Goal: Use online tool/utility: Utilize a website feature to perform a specific function

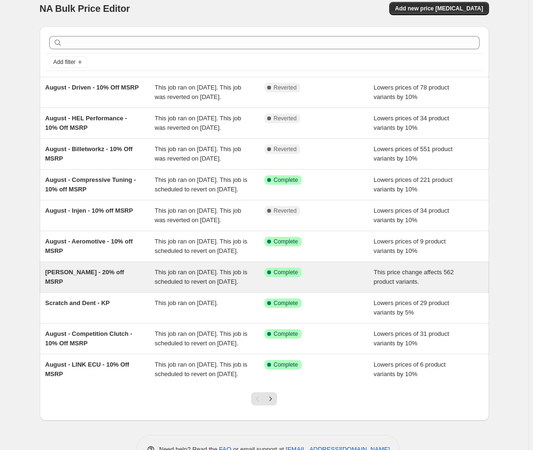
scroll to position [15, 0]
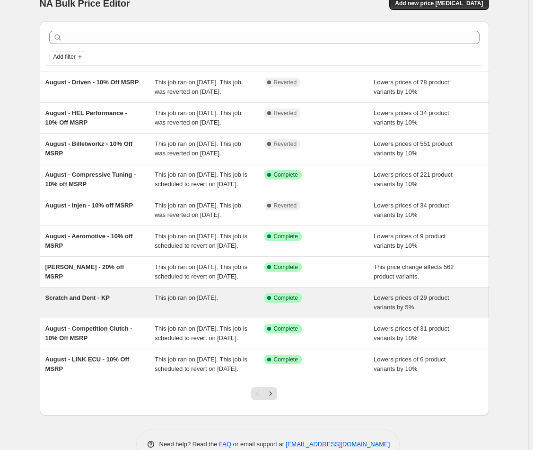
click at [83, 312] on div "Scratch and Dent - KP" at bounding box center [100, 302] width 110 height 19
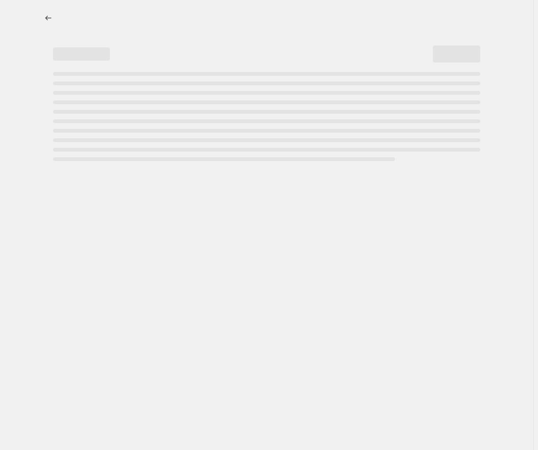
select select "percentage"
select select "no_change"
select select "collection"
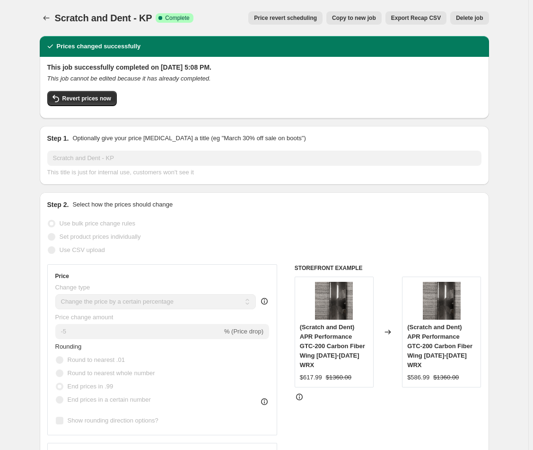
click at [360, 18] on span "Copy to new job" at bounding box center [354, 18] width 44 height 8
select select "percentage"
select select "no_change"
select select "collection"
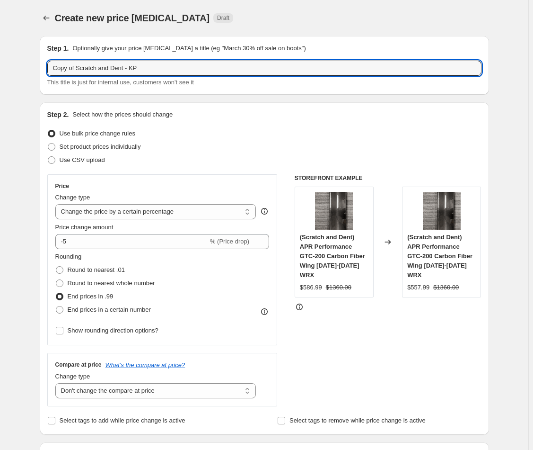
drag, startPoint x: 79, startPoint y: 69, endPoint x: 76, endPoint y: 55, distance: 14.0
click at [77, 56] on div "Step 1. Optionally give your price change job a title (eg "March 30% off sale o…" at bounding box center [264, 66] width 434 height 44
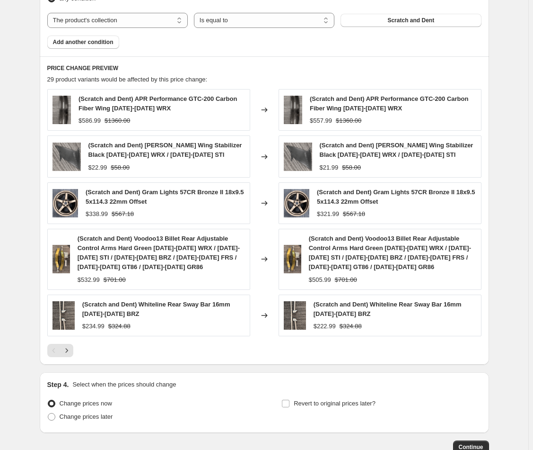
scroll to position [636, 0]
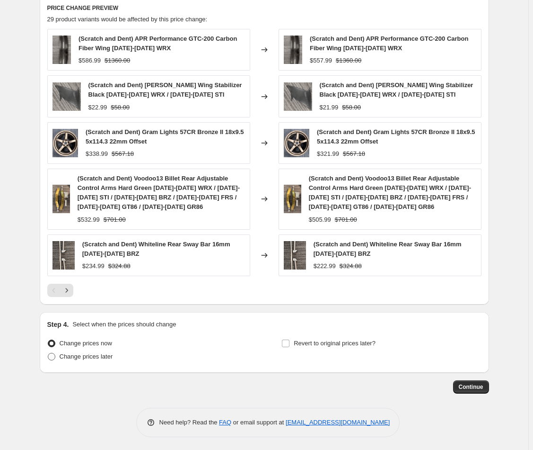
type input "Scratch and Dent - KP"
click at [66, 353] on span "Change prices later" at bounding box center [86, 356] width 53 height 7
click at [48, 353] on input "Change prices later" at bounding box center [48, 353] width 0 height 0
radio input "true"
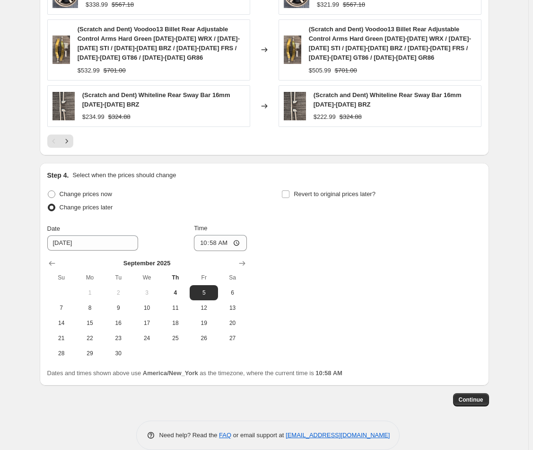
scroll to position [797, 0]
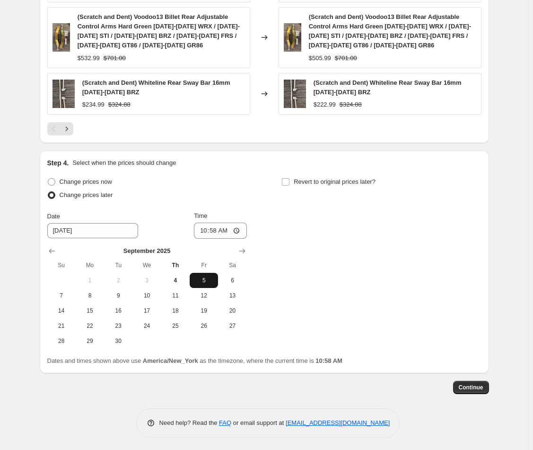
click at [201, 277] on span "5" at bounding box center [204, 280] width 21 height 8
click at [216, 231] on input "10:58" at bounding box center [220, 230] width 53 height 16
click at [233, 228] on input "10:58" at bounding box center [220, 230] width 53 height 16
click at [235, 229] on input "10:58" at bounding box center [220, 230] width 53 height 16
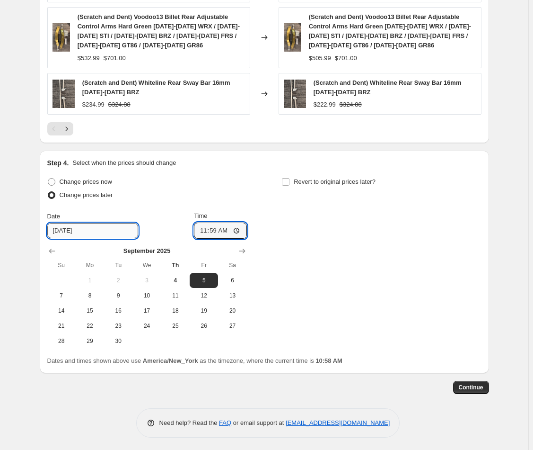
click at [74, 229] on input "9/5/2025" at bounding box center [92, 230] width 91 height 15
click at [85, 230] on input "9/5/2025" at bounding box center [92, 230] width 91 height 15
click at [228, 234] on input "11:59" at bounding box center [220, 230] width 53 height 16
click at [240, 227] on input "11:59" at bounding box center [220, 230] width 53 height 16
type input "00:00"
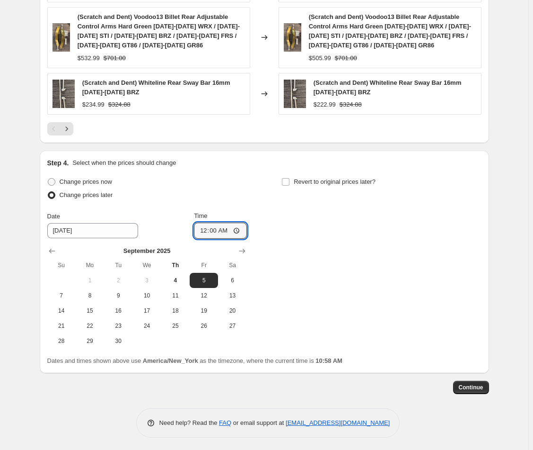
click at [315, 258] on div "Change prices now Change prices later Date 9/5/2025 Time 00:00 September 2025 S…" at bounding box center [264, 261] width 434 height 173
click at [487, 382] on button "Continue" at bounding box center [471, 387] width 36 height 13
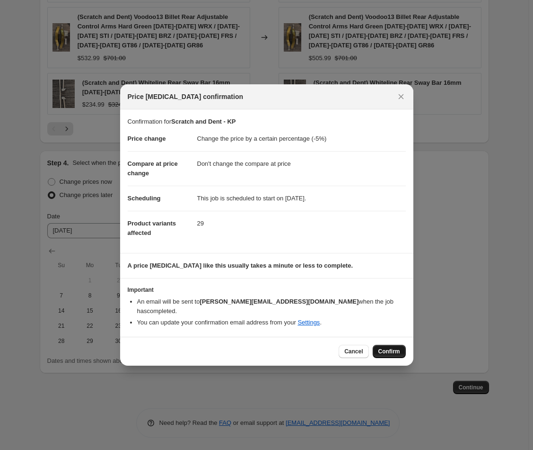
click at [393, 347] on span "Confirm" at bounding box center [390, 351] width 22 height 8
